Goal: Navigation & Orientation: Locate item on page

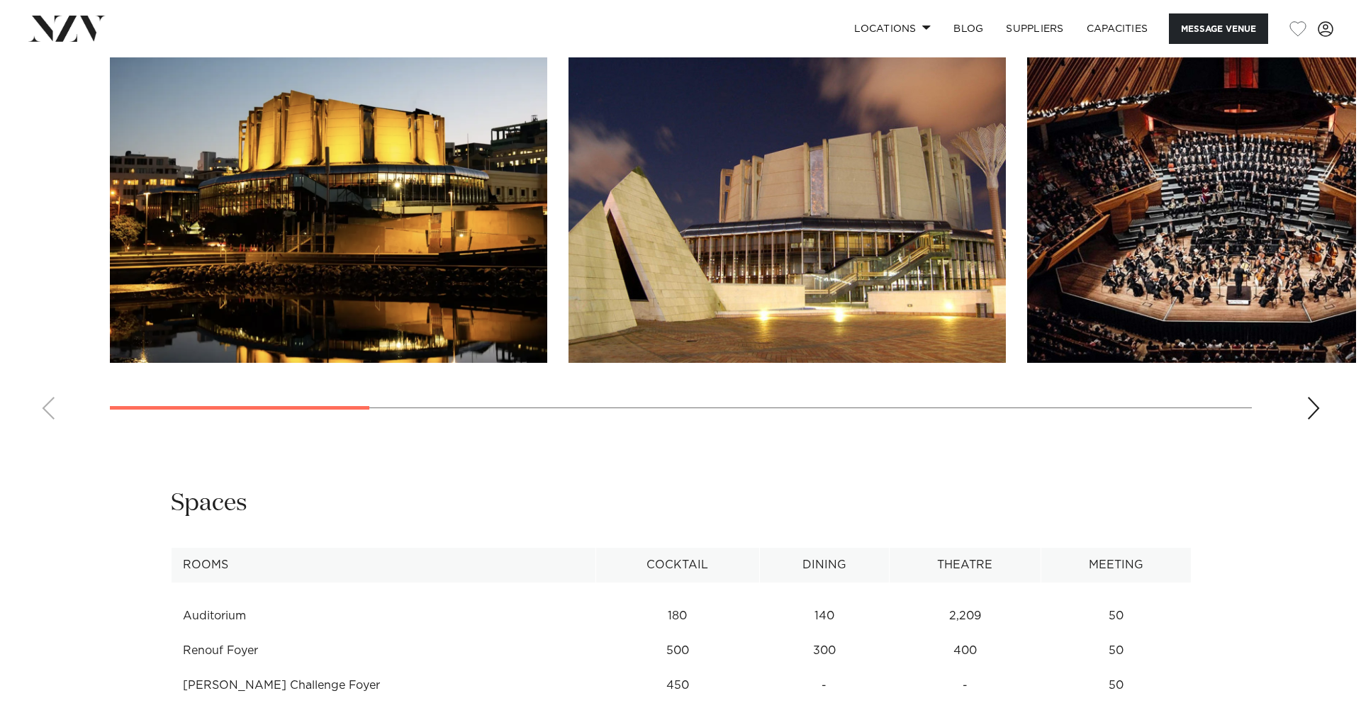
scroll to position [1571, 0]
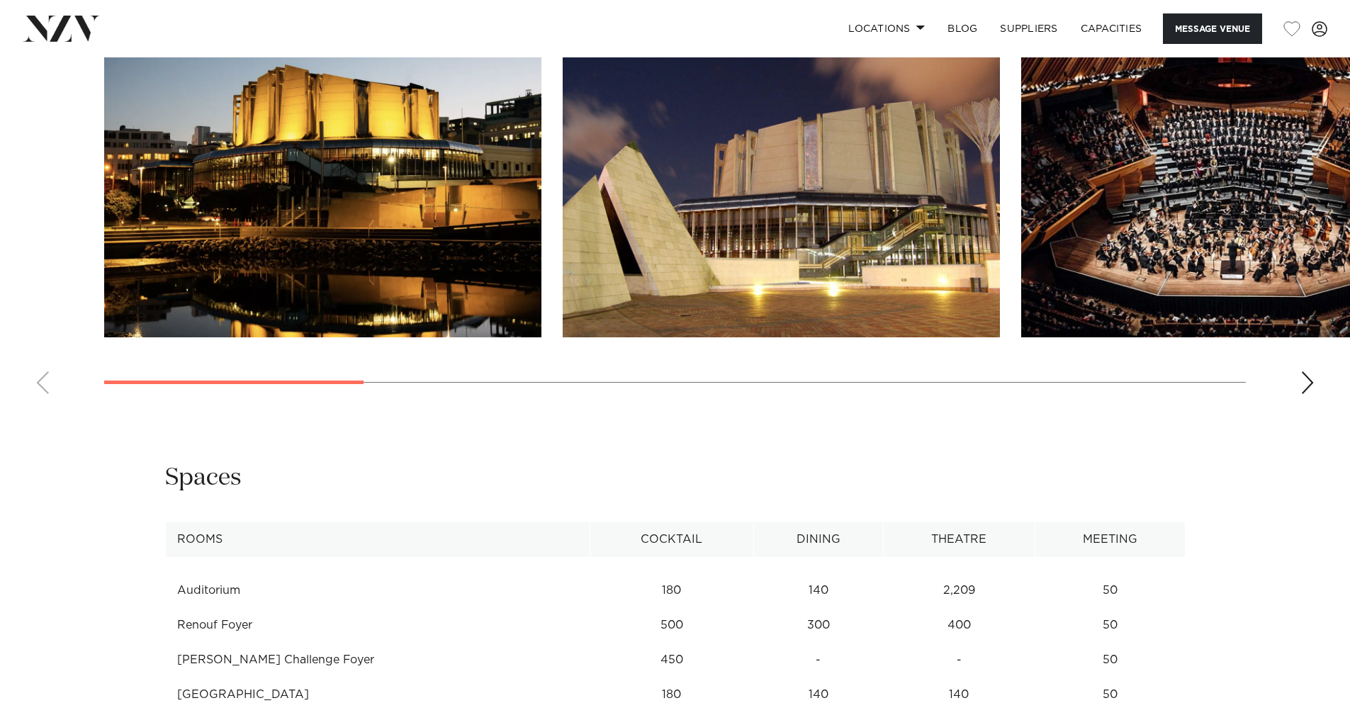
click at [1305, 394] on div "Next slide" at bounding box center [1307, 382] width 14 height 23
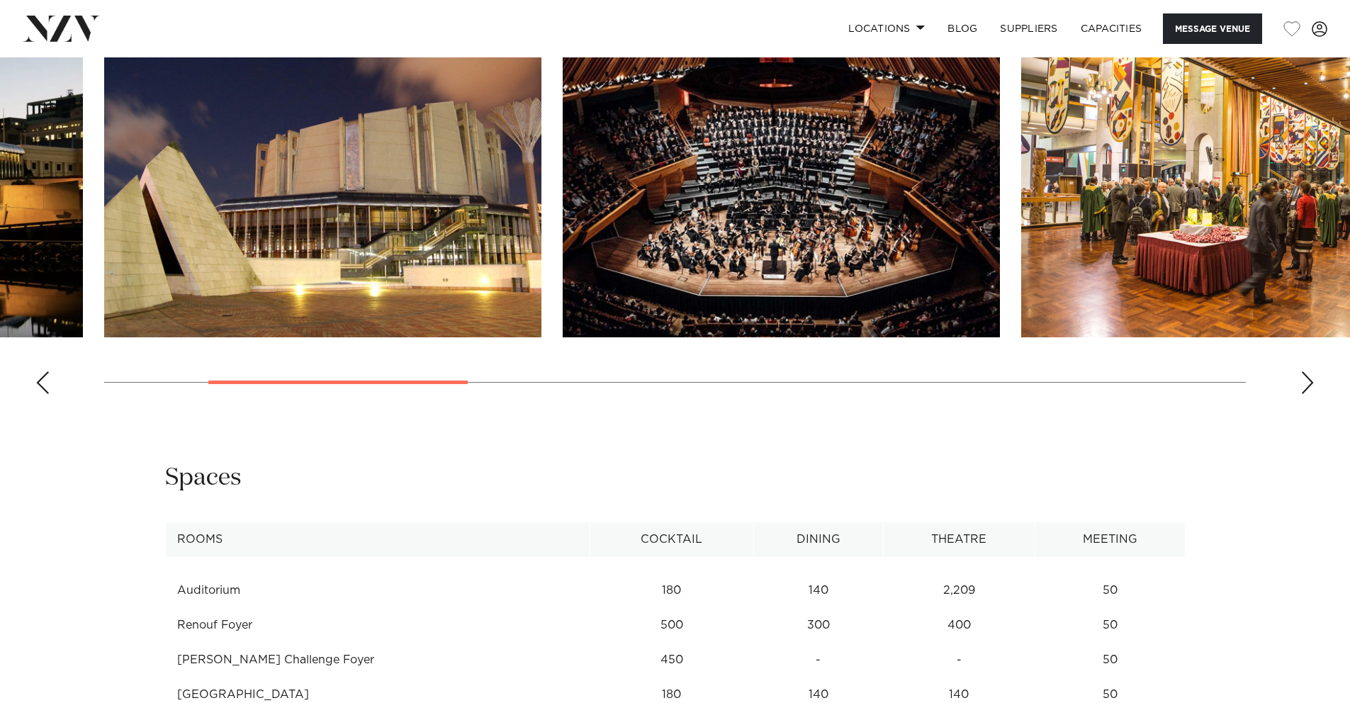
click at [1305, 394] on div "Next slide" at bounding box center [1307, 382] width 14 height 23
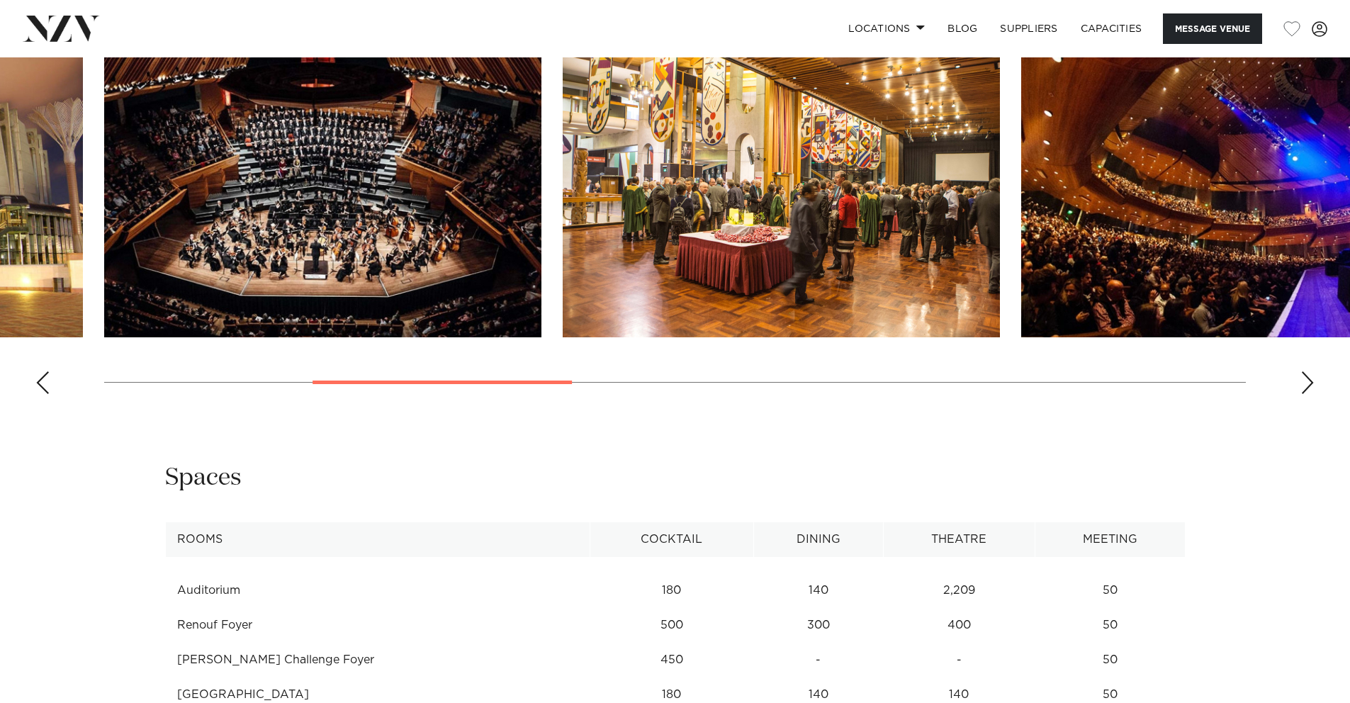
click at [1263, 291] on img "5 / 11" at bounding box center [1239, 176] width 437 height 321
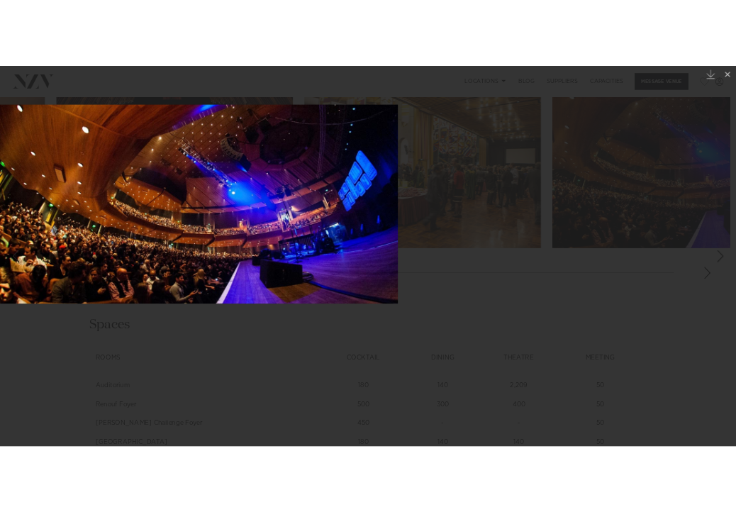
scroll to position [2584, 0]
